Goal: Information Seeking & Learning: Learn about a topic

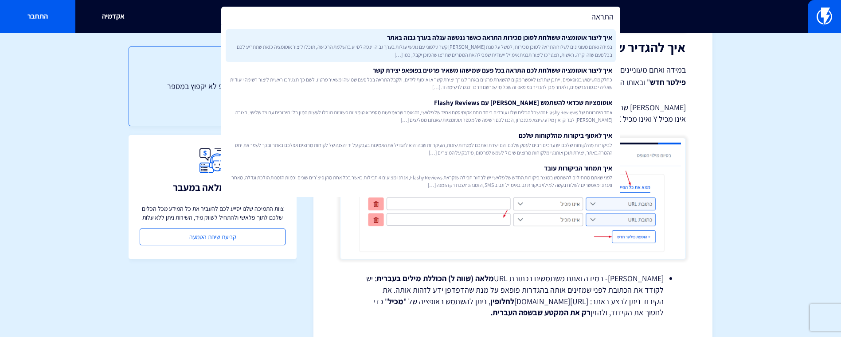
type input "התראה"
click at [552, 35] on link "איך ליצור אוטומציה ששולחת לסוכן מכירות התראה כאשר ננטשה עגלה בערך גבוה באתר במי…" at bounding box center [421, 45] width 390 height 33
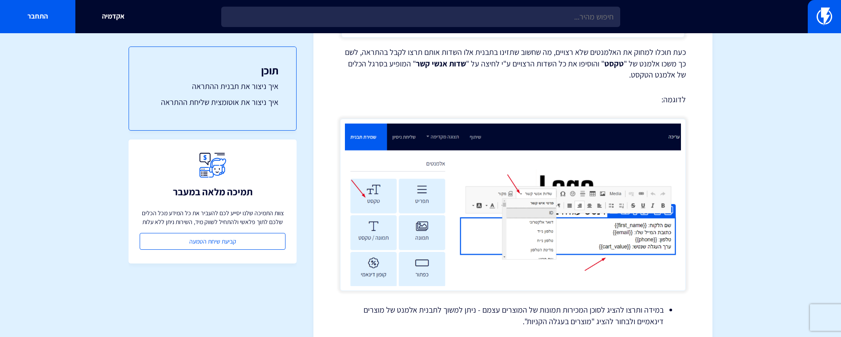
scroll to position [771, 0]
